Goal: Information Seeking & Learning: Find specific page/section

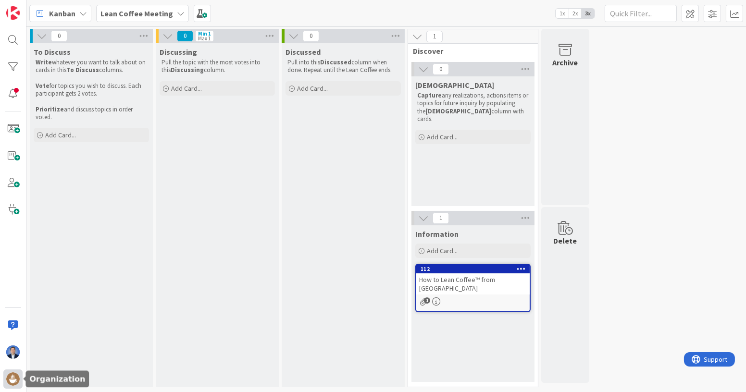
click at [13, 379] on img at bounding box center [12, 378] width 13 height 13
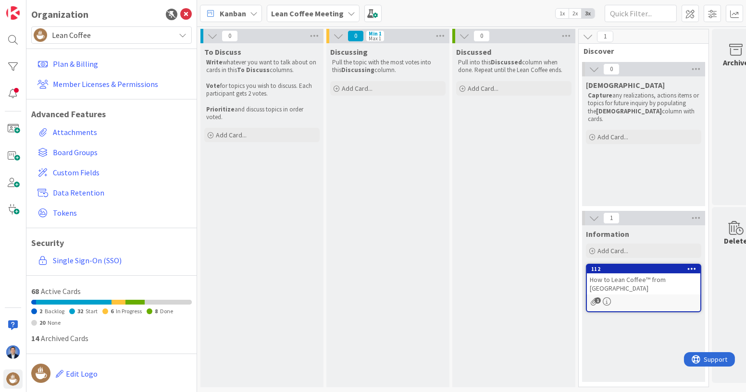
click at [89, 35] on span "Lean Coffee" at bounding box center [111, 34] width 118 height 13
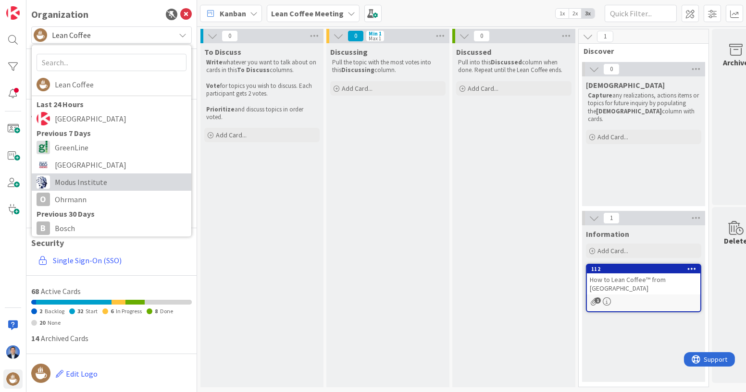
click at [73, 176] on span "Modus Institute" at bounding box center [121, 182] width 132 height 14
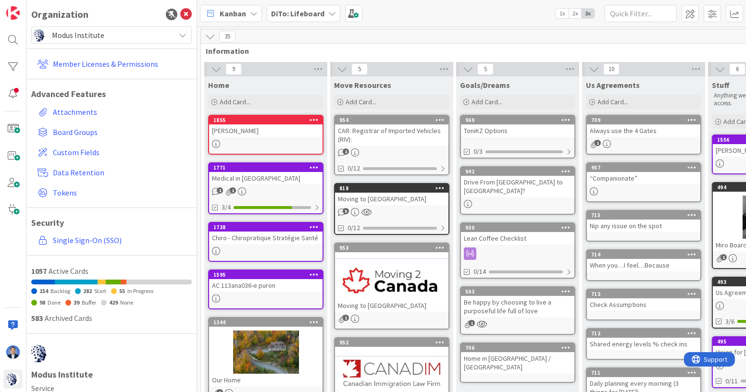
click at [273, 14] on b "DiTo: Lifeboard" at bounding box center [297, 14] width 53 height 10
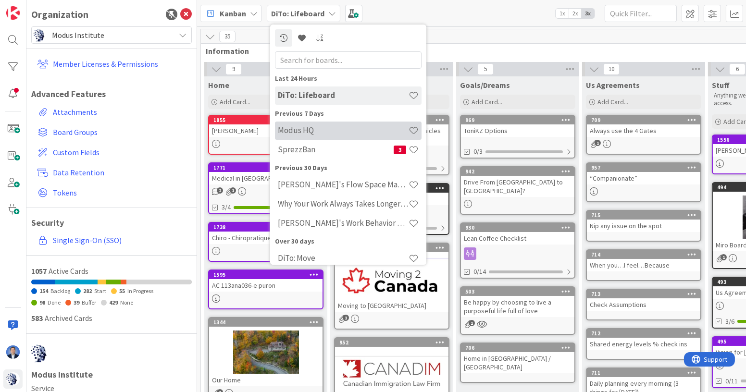
click at [296, 128] on h4 "Modus HQ" at bounding box center [343, 130] width 131 height 10
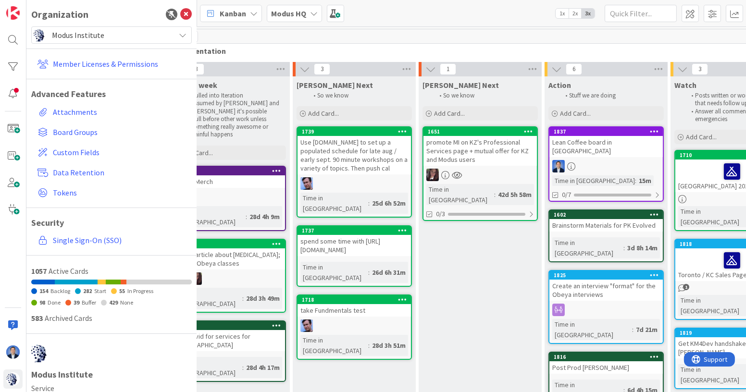
scroll to position [0, 198]
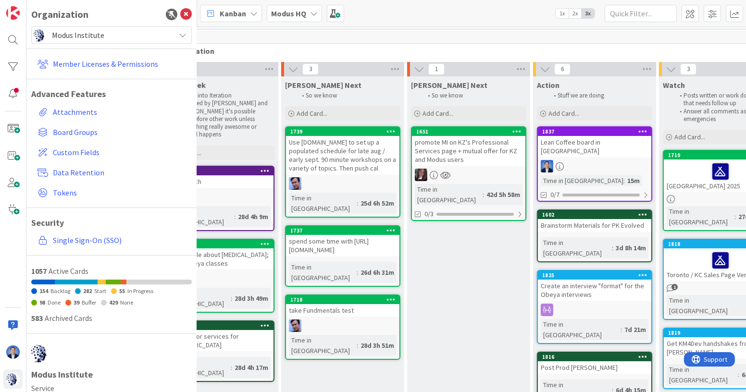
click at [481, 136] on div "promote MI on KZ's Professional Services page + mutual offer for KZ and Modus u…" at bounding box center [468, 151] width 113 height 30
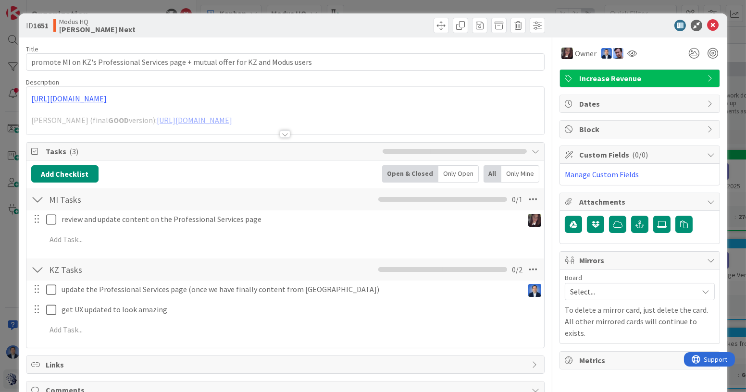
scroll to position [77, 0]
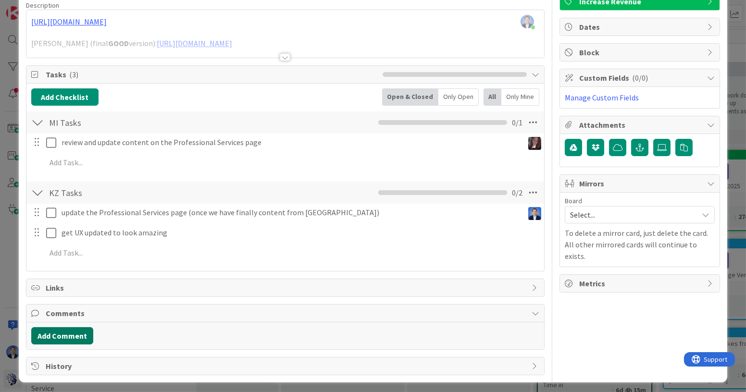
click at [72, 329] on button "Add Comment" at bounding box center [62, 335] width 62 height 17
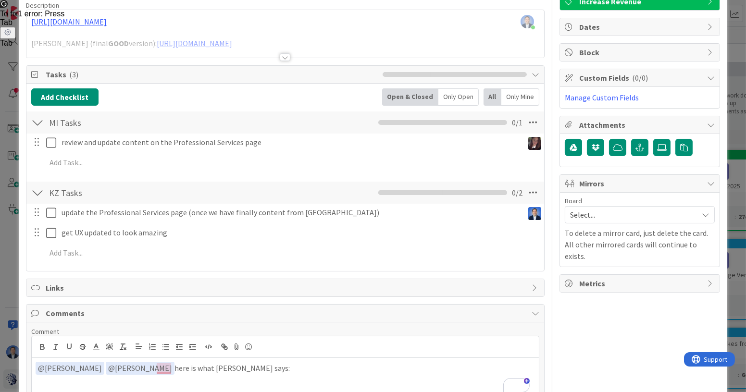
drag, startPoint x: 420, startPoint y: 247, endPoint x: 427, endPoint y: 251, distance: 8.0
drag, startPoint x: 427, startPoint y: 251, endPoint x: 597, endPoint y: 309, distance: 179.6
click at [599, 310] on div "Owner Increase Revenue Dates Block Custom Fields ( 0/0 ) Manage Custom Fields A…" at bounding box center [639, 202] width 160 height 483
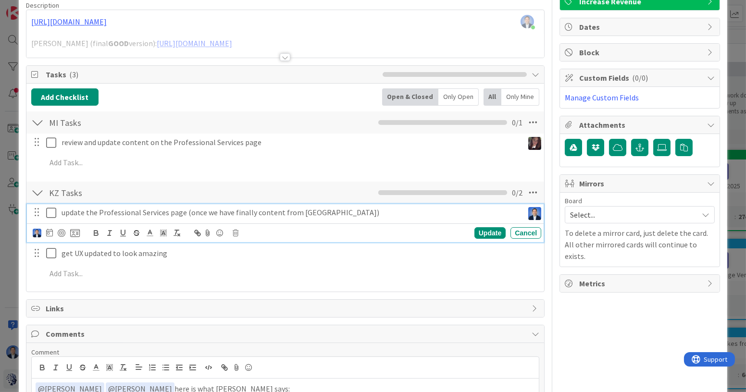
click at [53, 211] on icon at bounding box center [53, 213] width 14 height 12
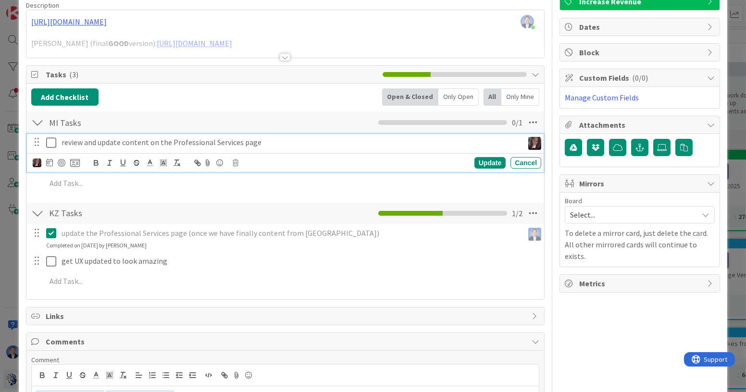
click at [51, 142] on icon at bounding box center [53, 143] width 14 height 12
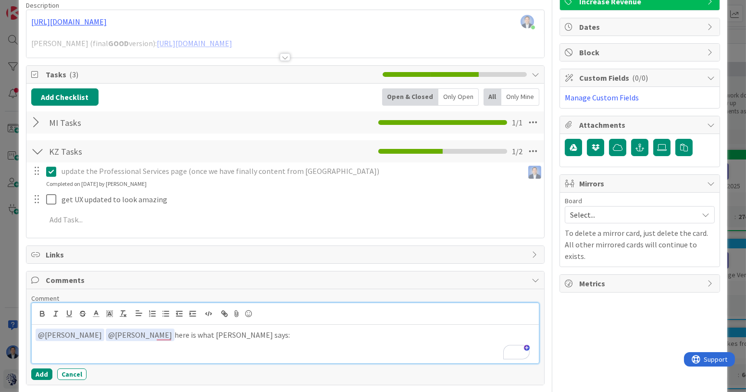
click at [248, 331] on p "﻿ @ [PERSON_NAME] ﻿ ﻿ @ [PERSON_NAME] ﻿ here is what AI says:" at bounding box center [285, 335] width 499 height 13
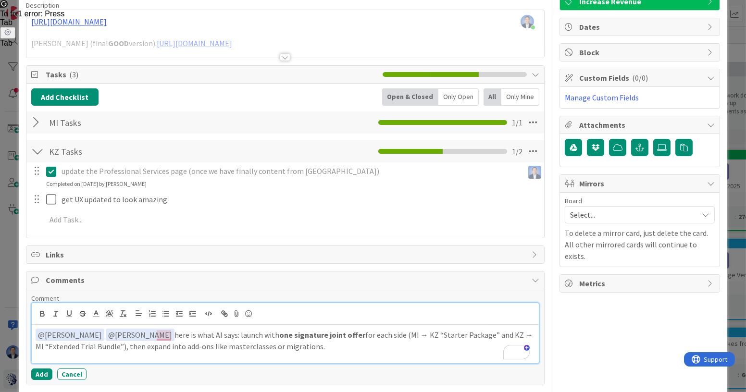
drag, startPoint x: 321, startPoint y: 338, endPoint x: 326, endPoint y: 338, distance: 5.3
click at [321, 338] on p "﻿ @ [PERSON_NAME] ﻿ ﻿ @ [PERSON_NAME] ﻿ here is what [PERSON_NAME] says: launch…" at bounding box center [285, 341] width 499 height 24
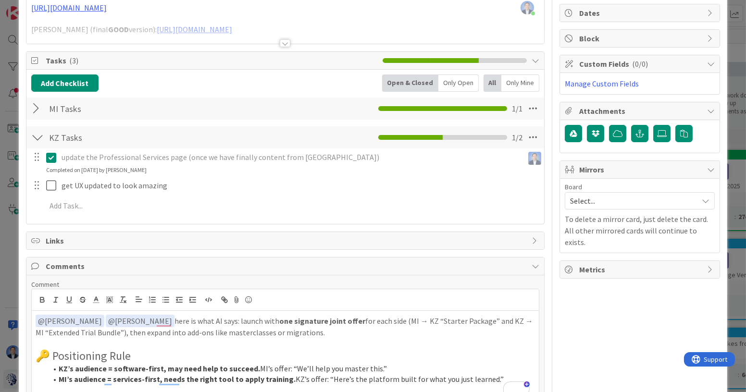
scroll to position [163, 0]
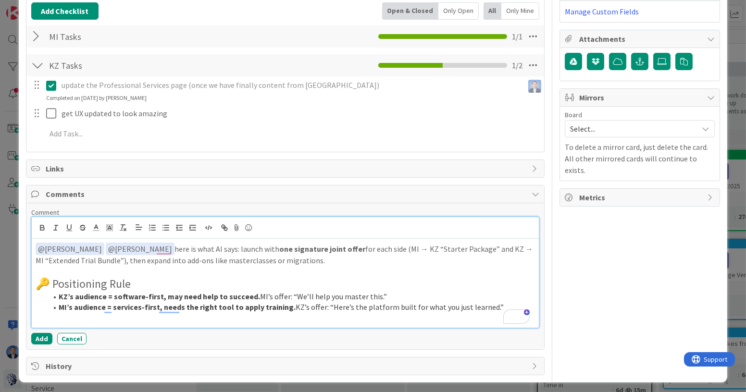
click at [488, 302] on li "MI’s audience = services-first, needs the right tool to apply training. KZ’s of…" at bounding box center [291, 307] width 488 height 11
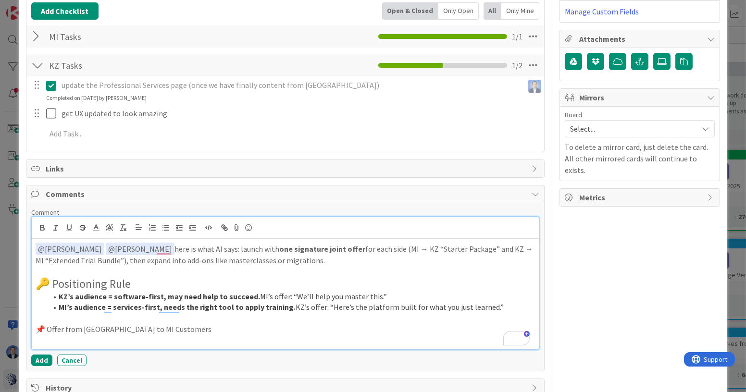
click at [107, 335] on p "To enrich screen reader interactions, please activate Accessibility in Grammarl…" at bounding box center [285, 340] width 499 height 11
drag, startPoint x: 164, startPoint y: 337, endPoint x: 43, endPoint y: 343, distance: 121.2
click at [41, 340] on p "📌 Offer from [GEOGRAPHIC_DATA] to MI Customers" at bounding box center [285, 340] width 499 height 11
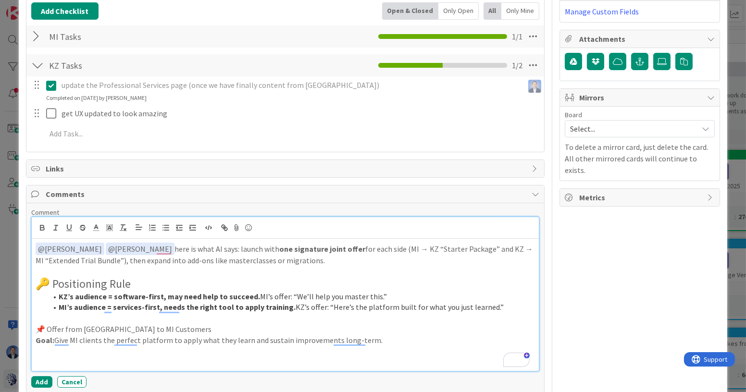
click at [382, 336] on p "Goal: Give MI clients the perfect platform to apply what they learn and sustain…" at bounding box center [285, 340] width 499 height 11
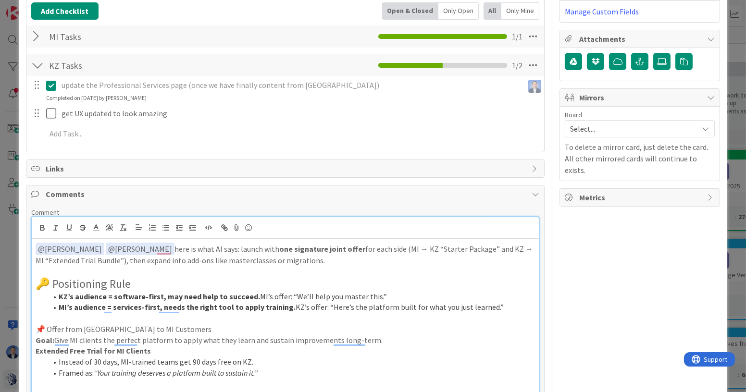
click at [130, 325] on p "📌 Offer from [GEOGRAPHIC_DATA] to MI Customers" at bounding box center [285, 329] width 499 height 11
click at [130, 324] on p "📌 Offer from [GEOGRAPHIC_DATA] to MI Customers" at bounding box center [285, 329] width 499 height 11
click at [49, 325] on p "📌 Offer from [GEOGRAPHIC_DATA] to MI Customers" at bounding box center [285, 329] width 499 height 11
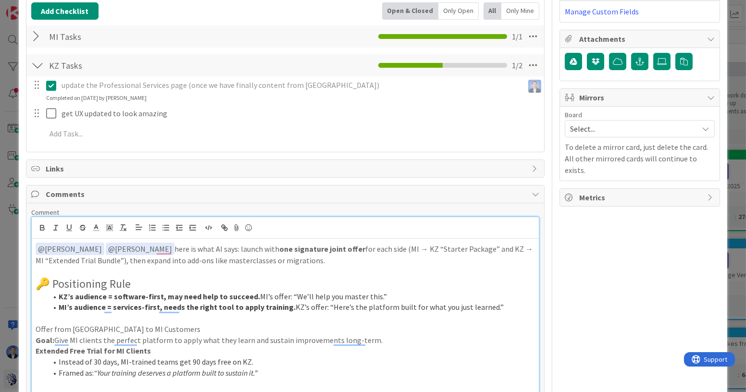
click at [69, 326] on p "Offer from [GEOGRAPHIC_DATA] to MI Customers" at bounding box center [285, 329] width 499 height 11
click at [100, 328] on strong "Offer from [GEOGRAPHIC_DATA] to MI Customers" at bounding box center [122, 329] width 172 height 10
click at [273, 375] on li "Framed as: “Your training deserves a platform built to sustain it.”" at bounding box center [291, 373] width 488 height 11
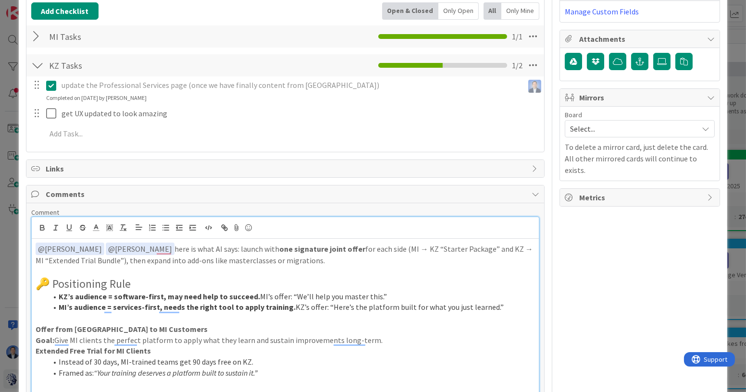
click at [265, 381] on p "To enrich screen reader interactions, please activate Accessibility in Grammarl…" at bounding box center [285, 383] width 499 height 11
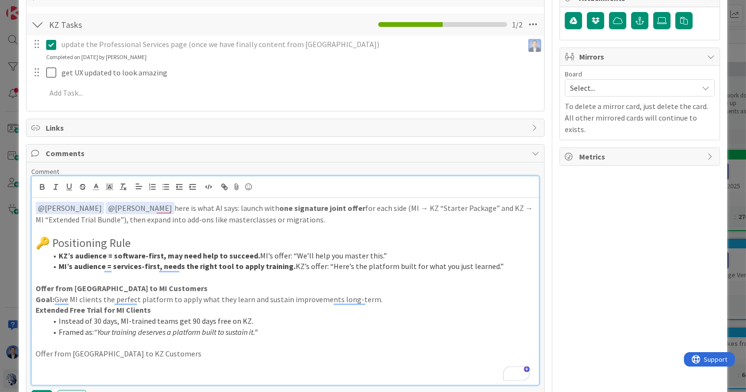
scroll to position [261, 0]
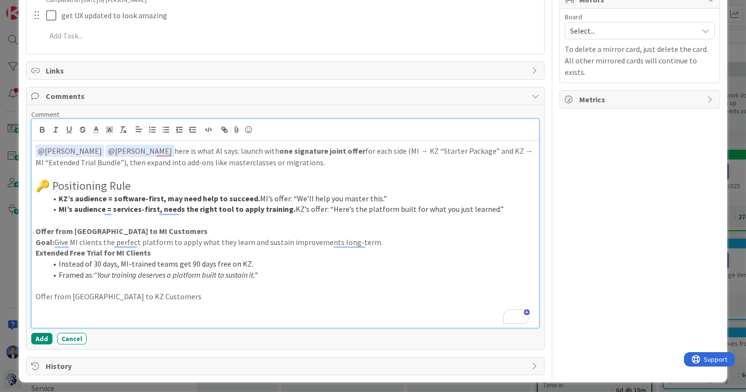
click at [59, 306] on h3 "To enrich screen reader interactions, please activate Accessibility in Grammarl…" at bounding box center [285, 307] width 499 height 11
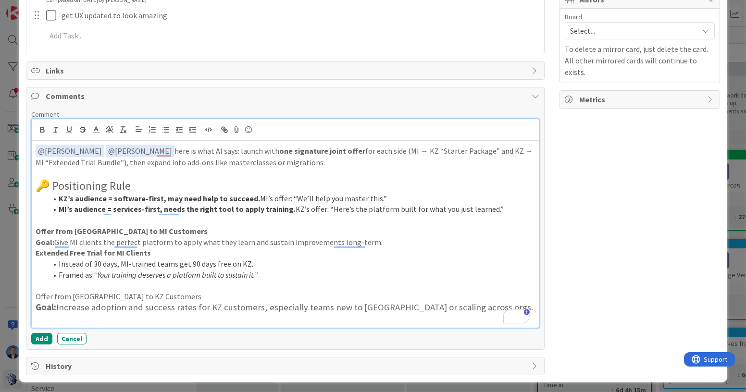
click at [63, 294] on p "Offer from [GEOGRAPHIC_DATA] to KZ Customers" at bounding box center [285, 296] width 499 height 11
click at [63, 295] on p "Offer from [GEOGRAPHIC_DATA] to KZ Customers" at bounding box center [285, 296] width 499 height 11
click at [54, 182] on h2 "🔑 Positioning Rule" at bounding box center [285, 186] width 499 height 14
click at [474, 305] on h3 "Goal: Increase adoption and success rates for KZ customers, especially teams ne…" at bounding box center [285, 307] width 499 height 11
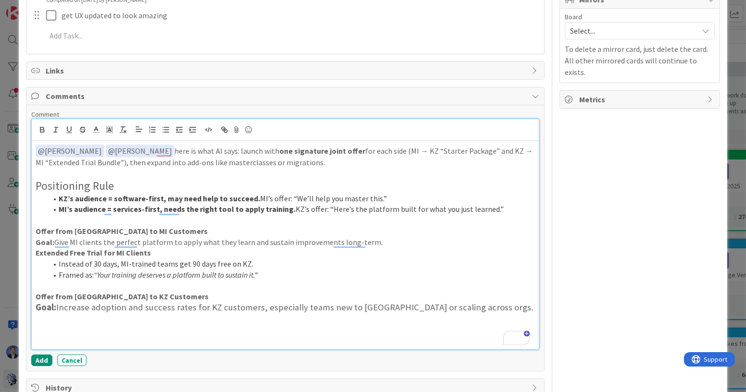
scroll to position [320, 0]
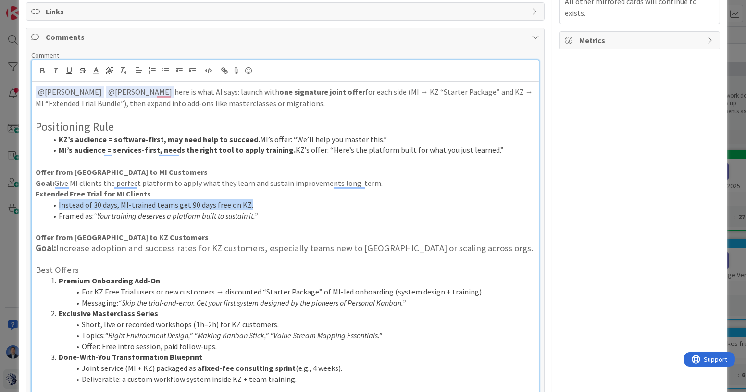
click at [252, 195] on div "﻿ @ [PERSON_NAME] ﻿ ﻿ @ [PERSON_NAME] ﻿ here is what [PERSON_NAME] says: launch…" at bounding box center [285, 246] width 507 height 329
click at [262, 200] on li "Instead of 30 days, MI-trained teams get 90 days free on KZ." at bounding box center [291, 204] width 488 height 11
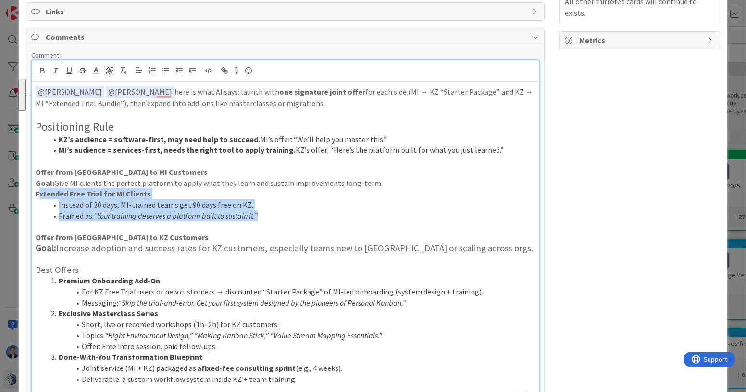
drag, startPoint x: 272, startPoint y: 213, endPoint x: 41, endPoint y: 192, distance: 232.5
click at [40, 192] on div "﻿ @ [PERSON_NAME] ﻿ ﻿ @ [PERSON_NAME] ﻿ here is what [PERSON_NAME] says: launch…" at bounding box center [285, 246] width 507 height 329
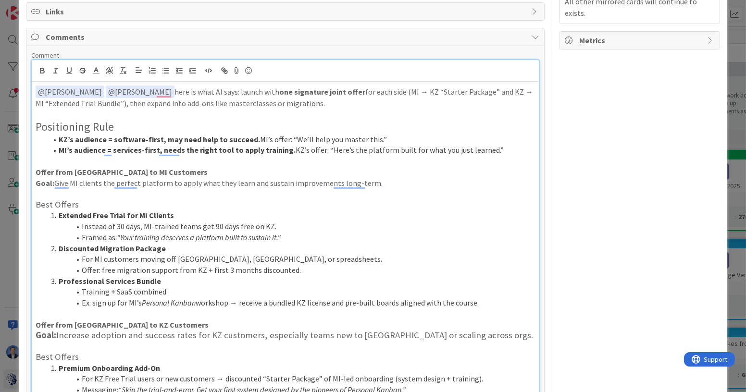
scroll to position [490, 0]
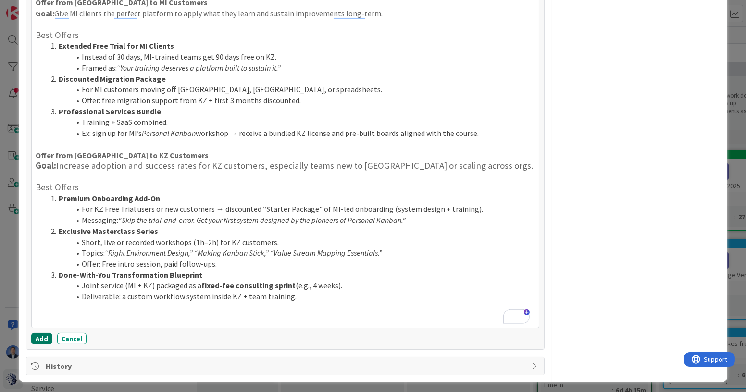
click at [44, 334] on button "Add" at bounding box center [41, 339] width 21 height 12
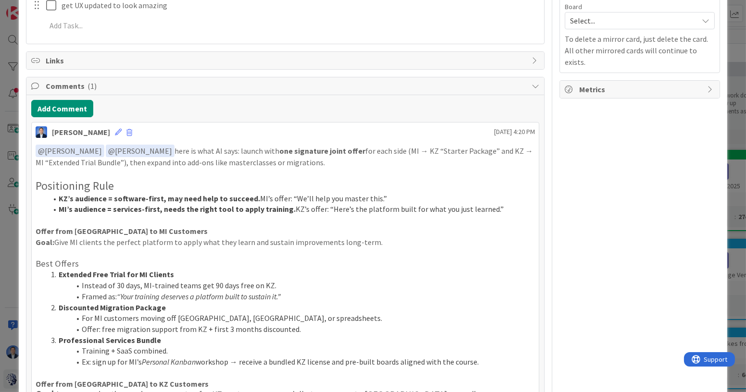
scroll to position [0, 0]
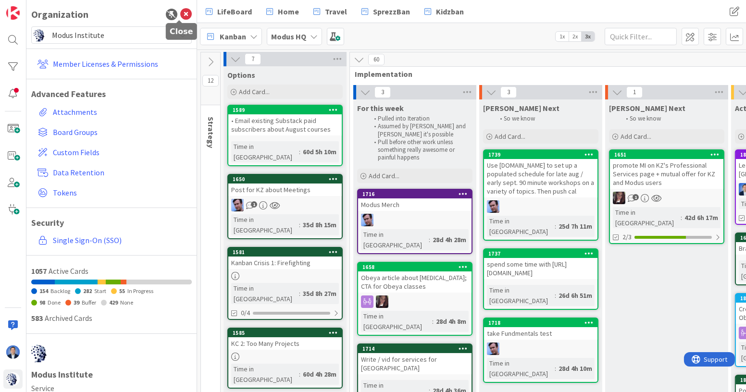
click at [180, 12] on icon at bounding box center [186, 15] width 12 height 12
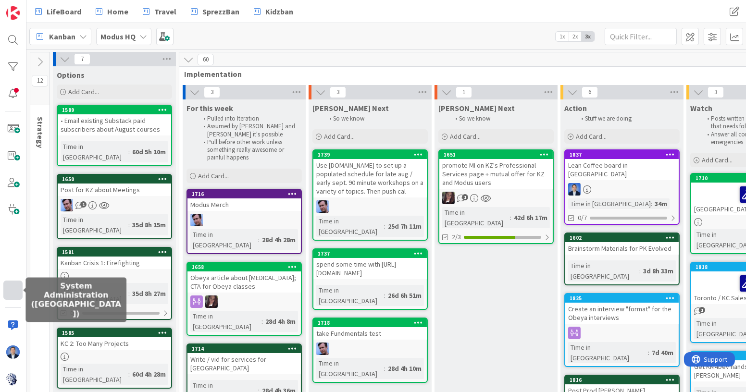
click at [10, 285] on div at bounding box center [12, 290] width 19 height 19
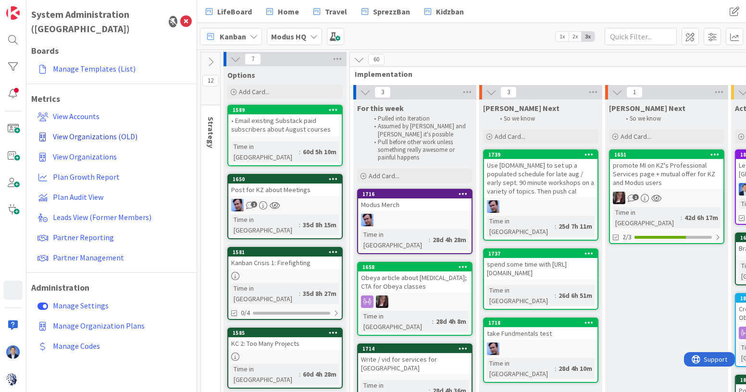
click at [92, 132] on span "View Organizations (OLD)" at bounding box center [95, 137] width 85 height 10
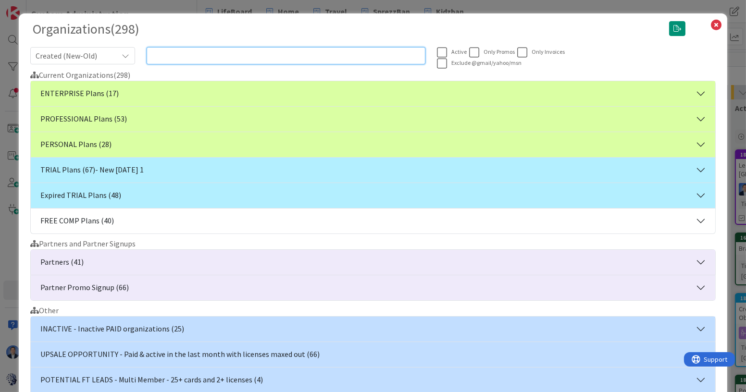
click at [240, 54] on input "text" at bounding box center [286, 55] width 279 height 17
paste input "Fadly Rasyad"
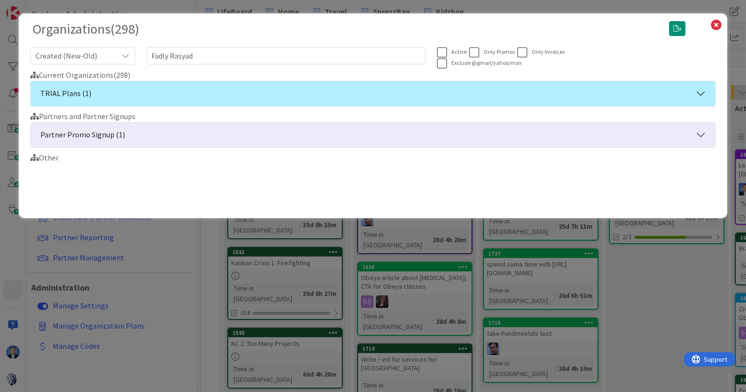
click at [199, 90] on button "TRIAL Plans (1)" at bounding box center [373, 93] width 684 height 25
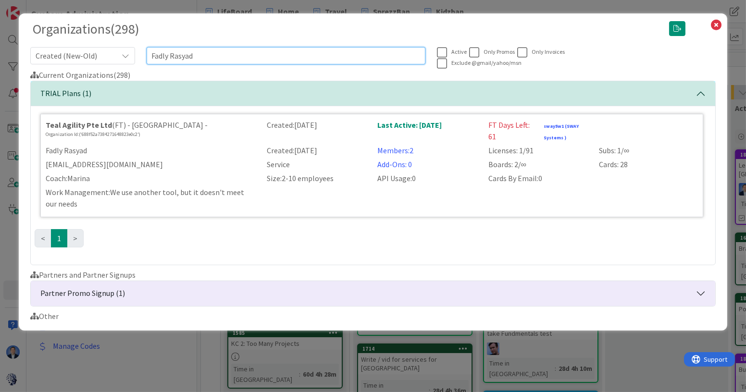
click at [230, 53] on input "Fadly Rasyad" at bounding box center [286, 55] width 279 height 17
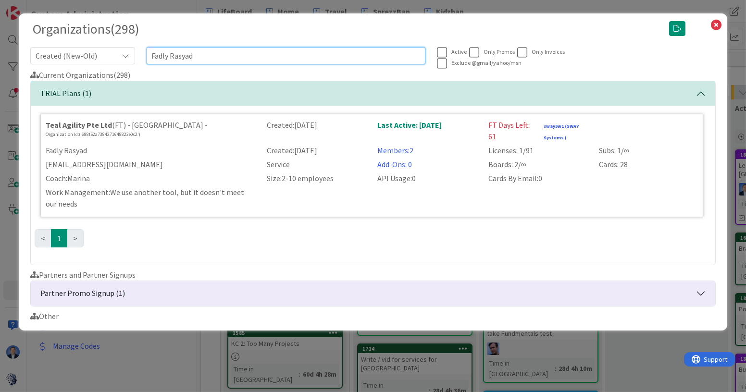
paste input "national university"
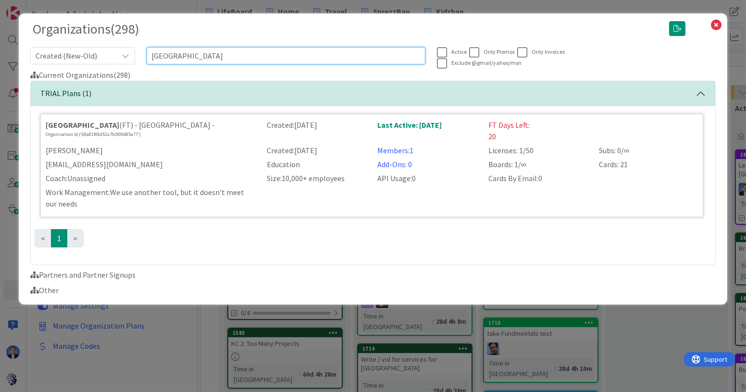
type input "national university"
